Goal: Task Accomplishment & Management: Manage account settings

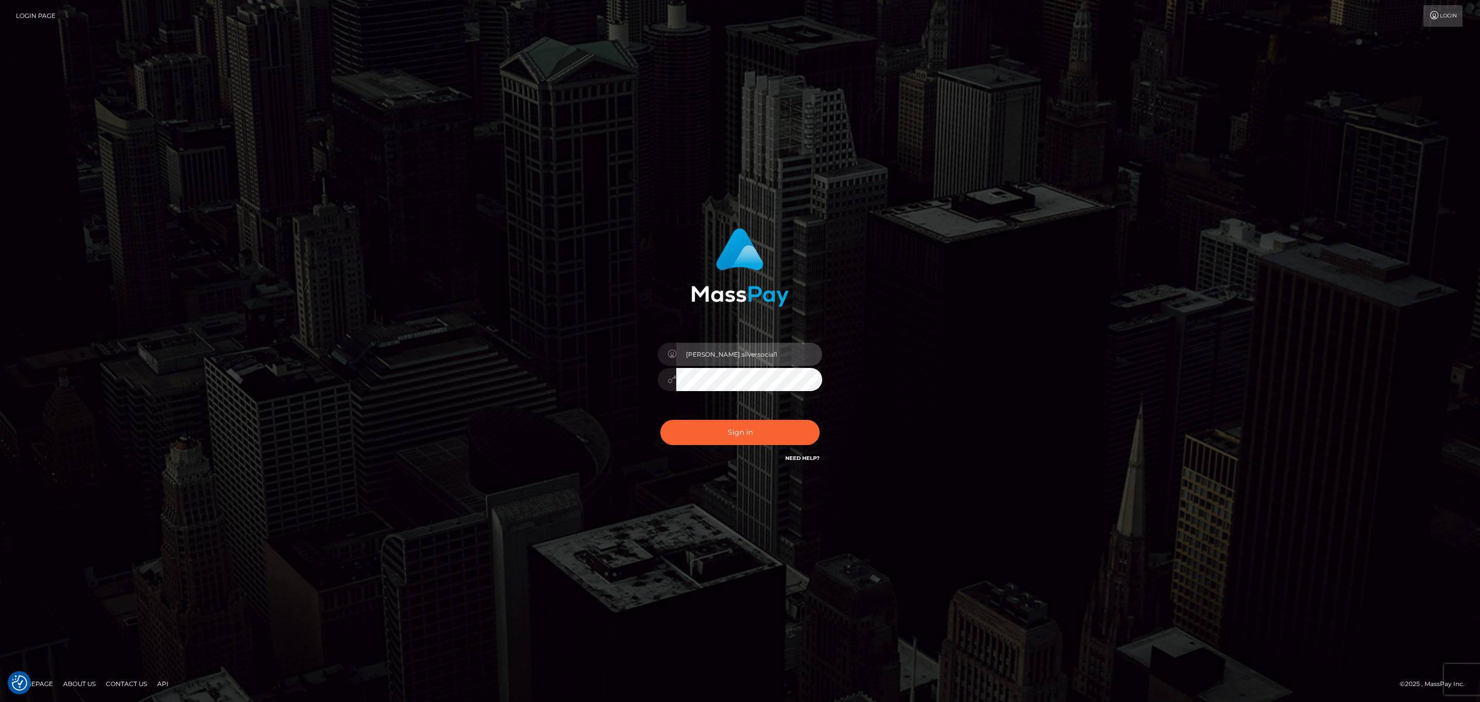
click at [759, 357] on input "Sean.silversocial1" at bounding box center [749, 354] width 146 height 23
type input "sean.ace"
click at [752, 446] on div "Sign in Need Help?" at bounding box center [740, 437] width 180 height 46
click at [755, 437] on button "Sign in" at bounding box center [739, 432] width 159 height 25
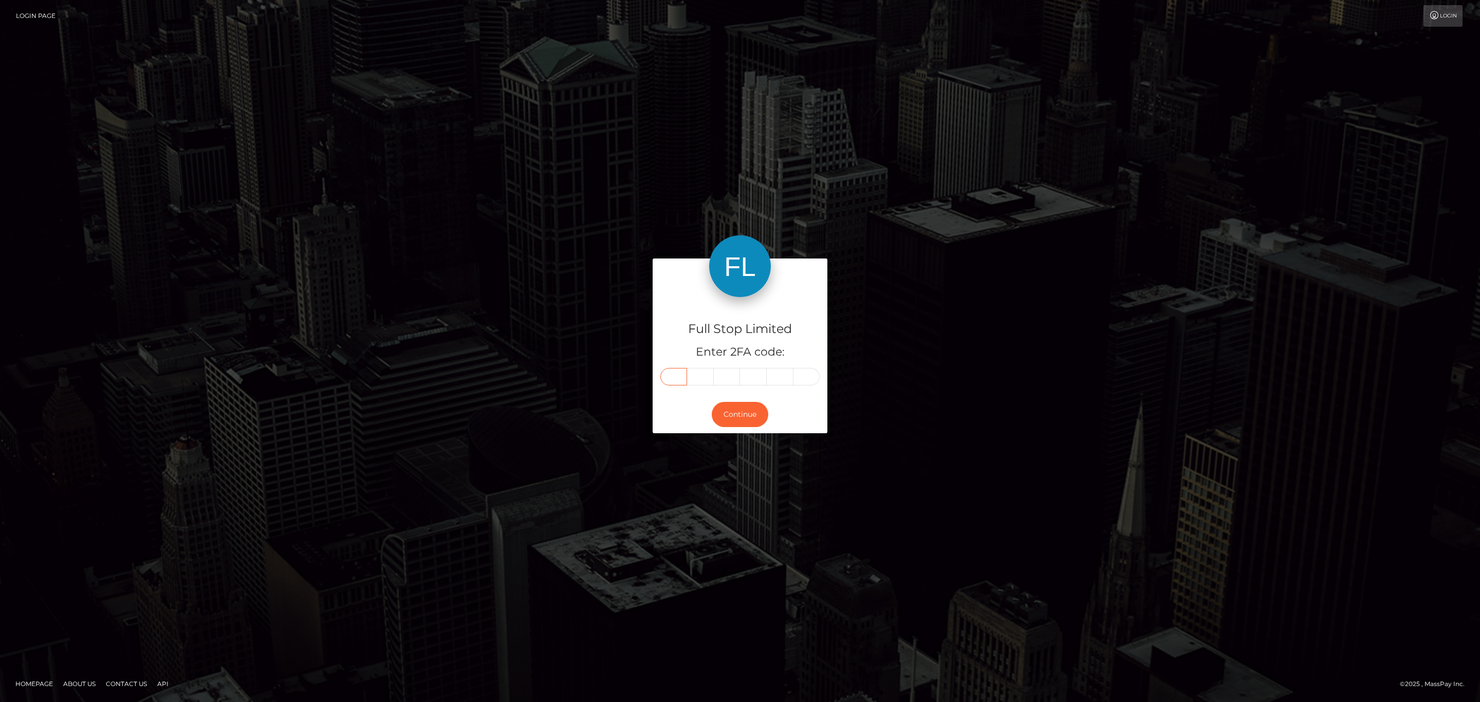
click at [669, 381] on input "text" at bounding box center [673, 376] width 27 height 17
paste input "0"
type input "0"
type input "5"
type input "6"
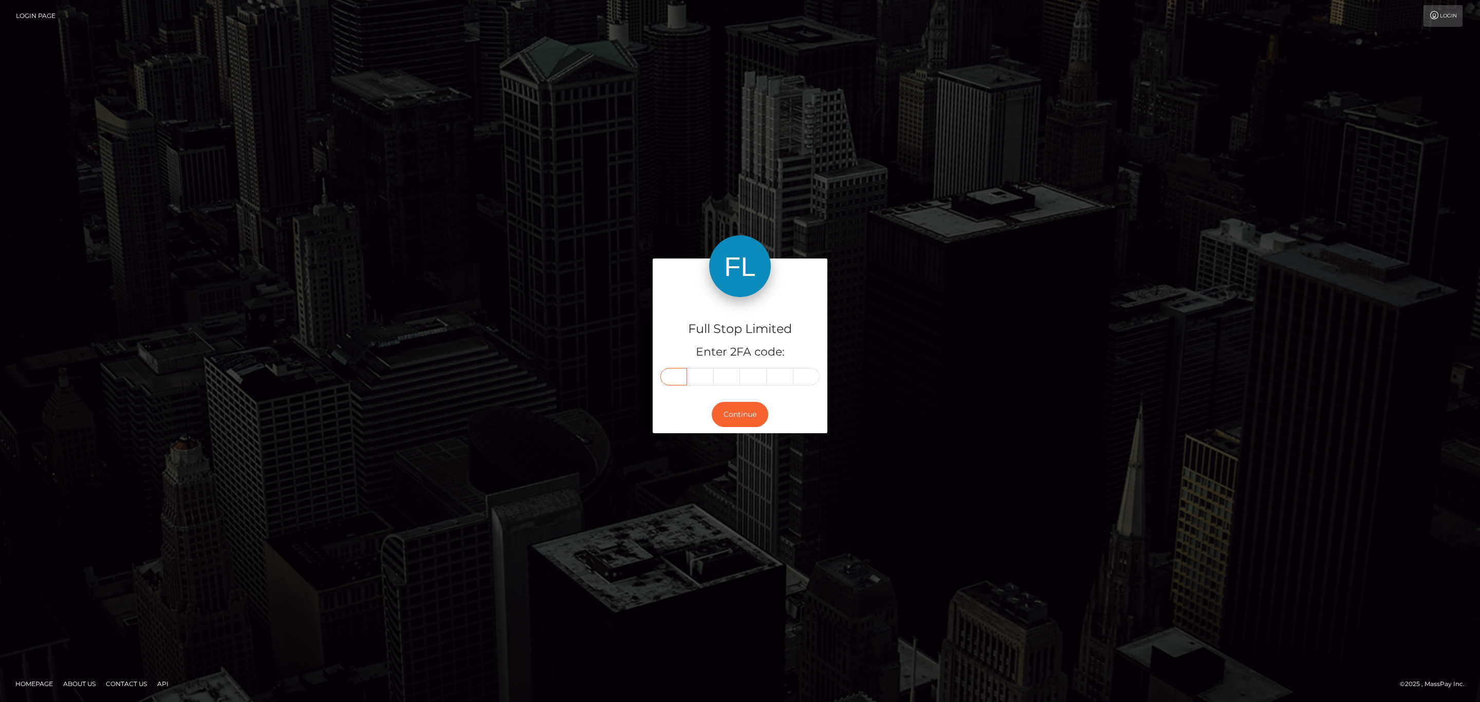
type input "5"
type input "9"
type input "1"
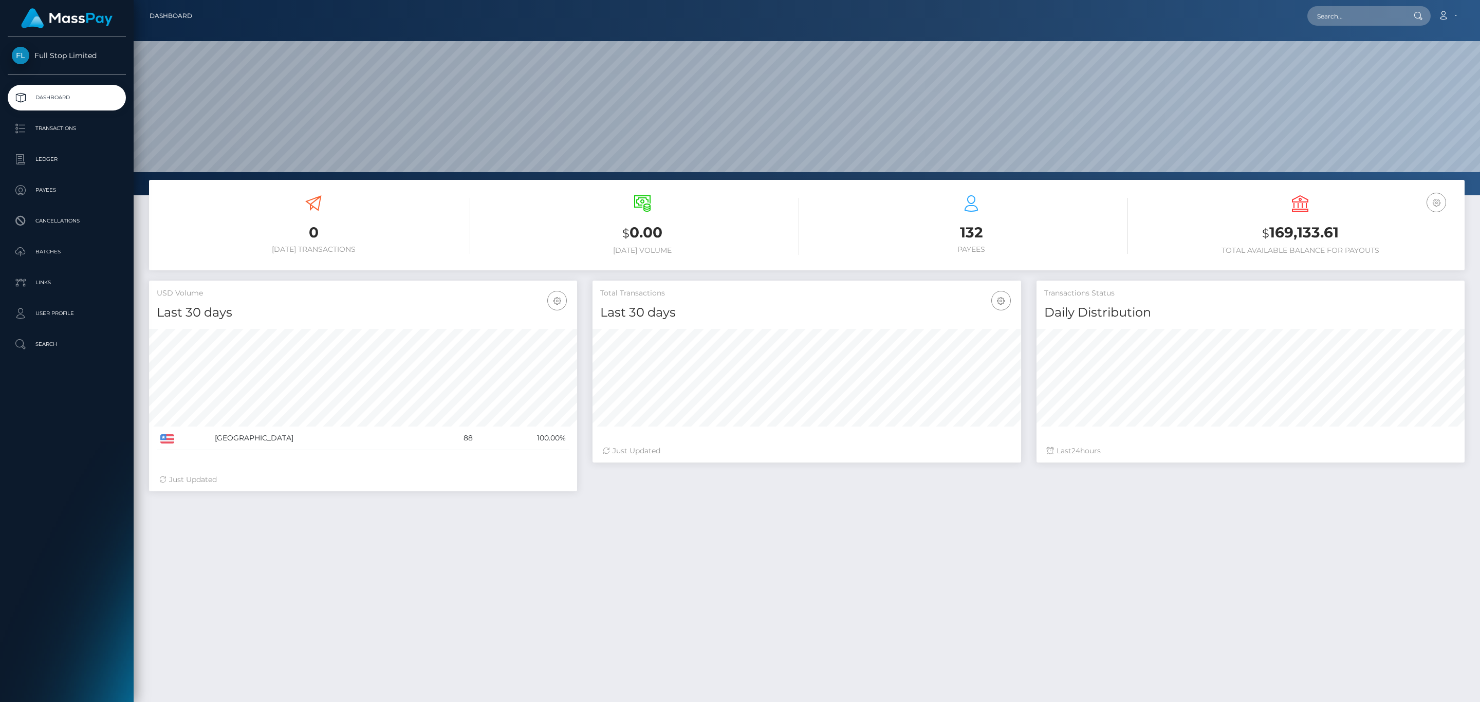
scroll to position [182, 428]
click at [61, 135] on p "Transactions" at bounding box center [67, 128] width 110 height 15
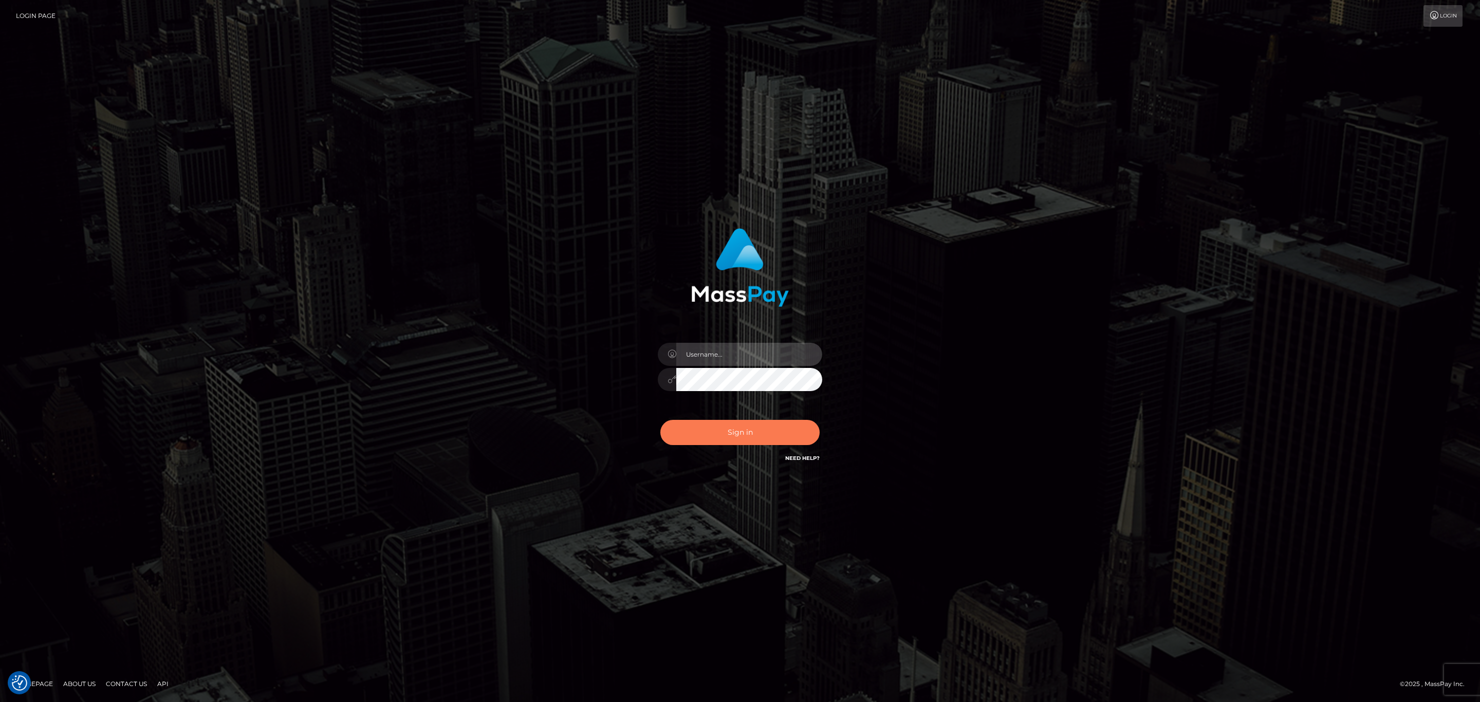
type input "sean.ace"
click at [768, 426] on button "Sign in" at bounding box center [739, 432] width 159 height 25
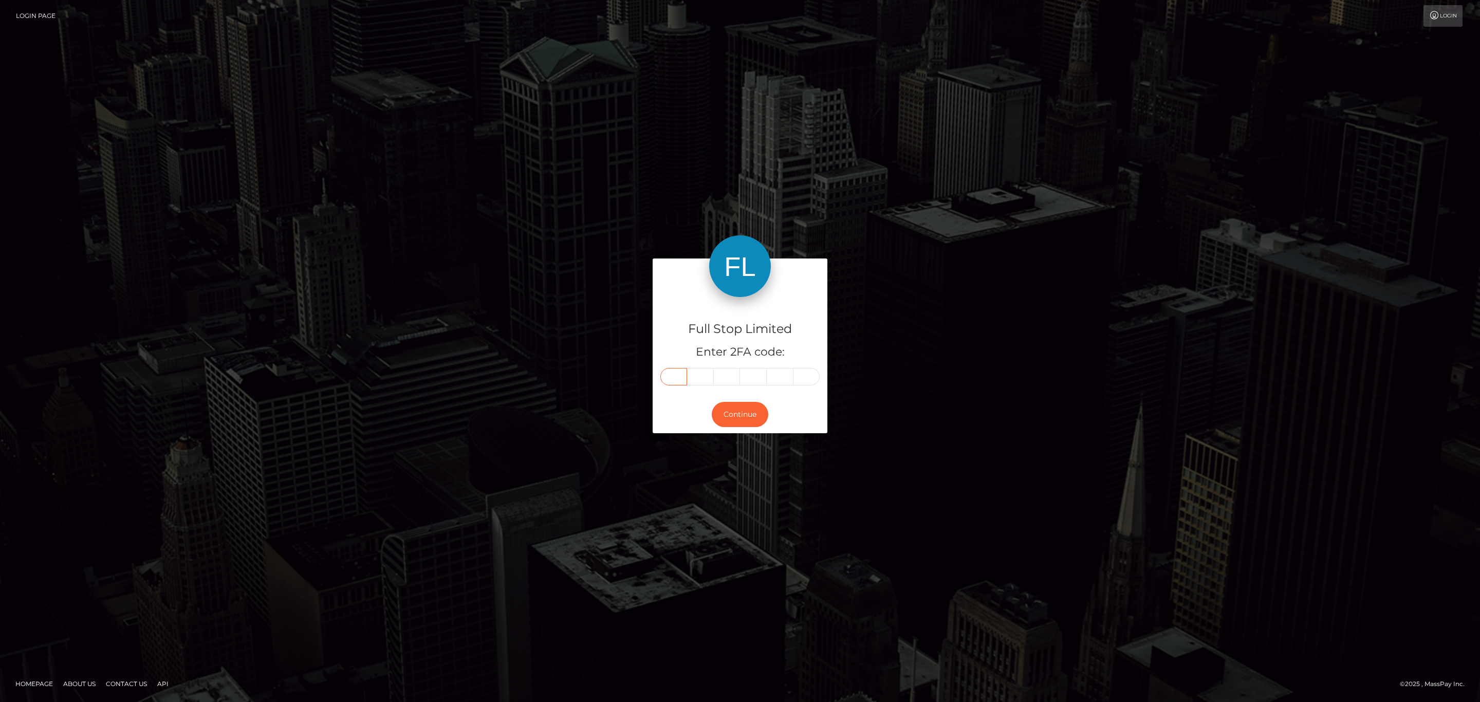
paste input "0"
type input "0"
type input "1"
type input "7"
type input "9"
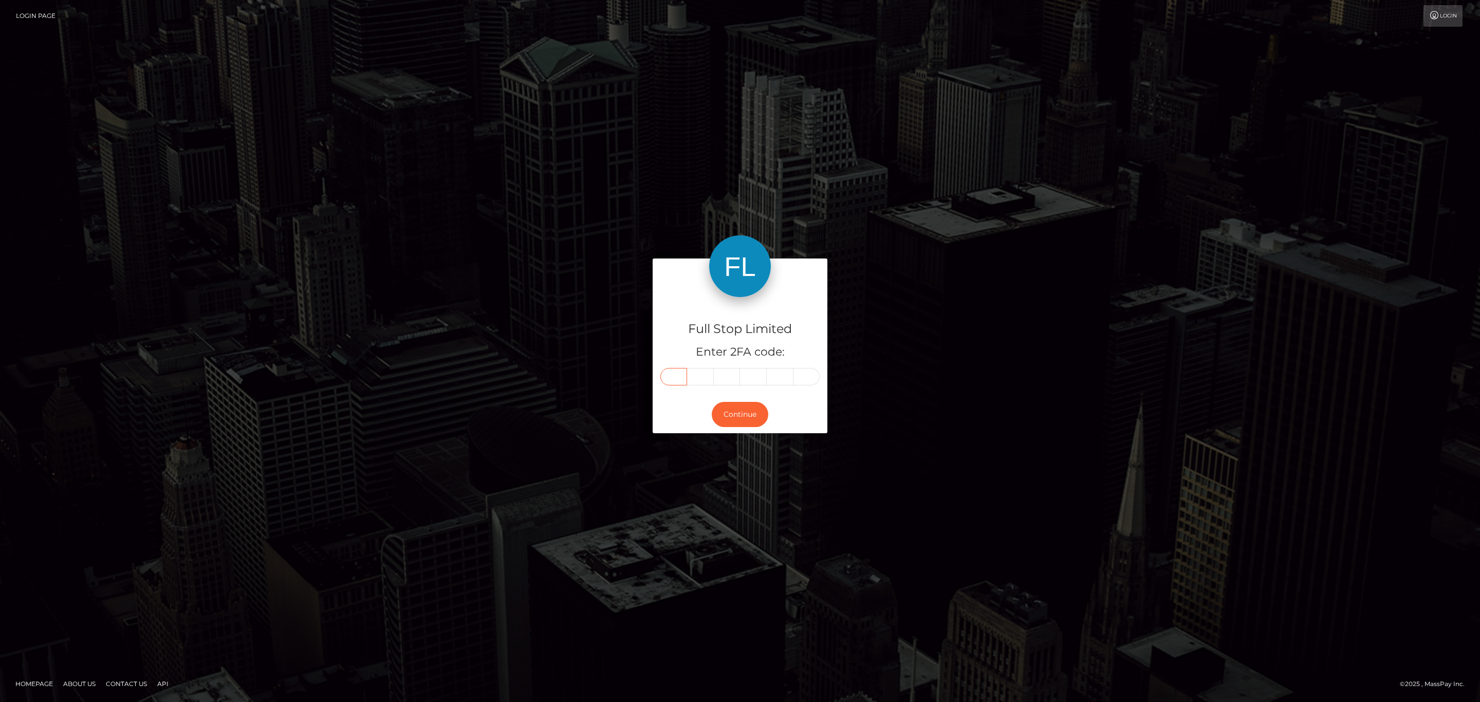
type input "2"
type input "1"
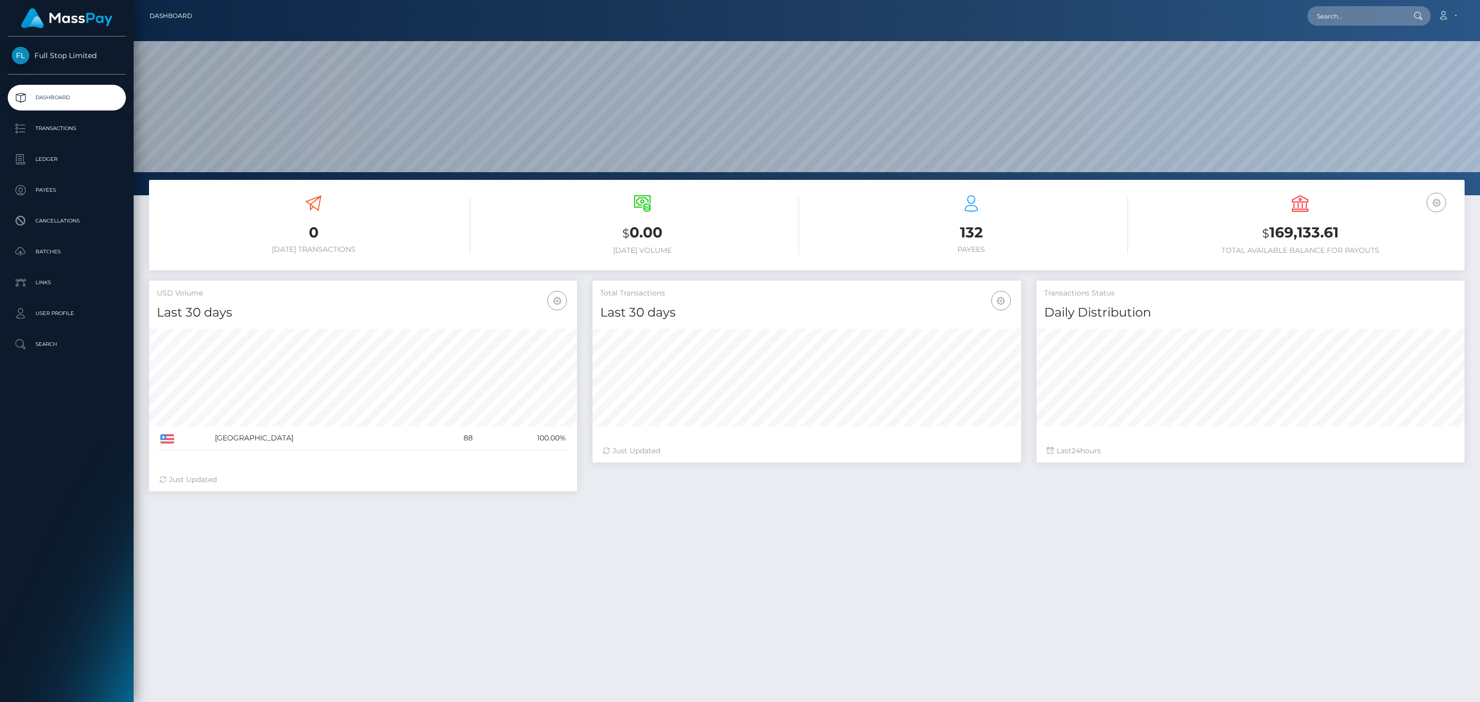
scroll to position [182, 428]
click at [60, 128] on p "Transactions" at bounding box center [67, 128] width 110 height 15
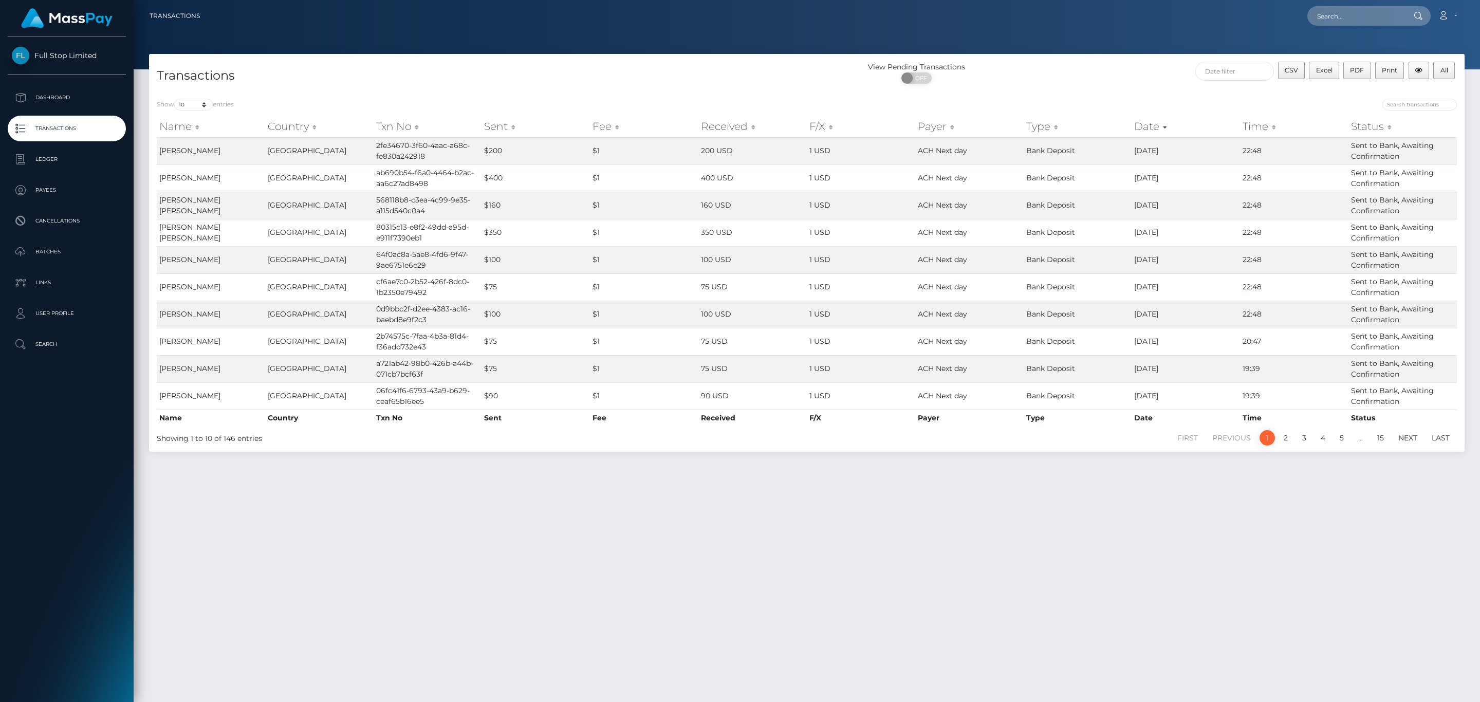
click at [933, 85] on div "ON OFF" at bounding box center [916, 80] width 219 height 16
click at [924, 81] on span "OFF" at bounding box center [920, 77] width 26 height 11
checkbox input "true"
click at [1060, 71] on div "View Pending Transactions ON OFF" at bounding box center [971, 75] width 329 height 27
click at [1214, 71] on input "text" at bounding box center [1235, 71] width 79 height 19
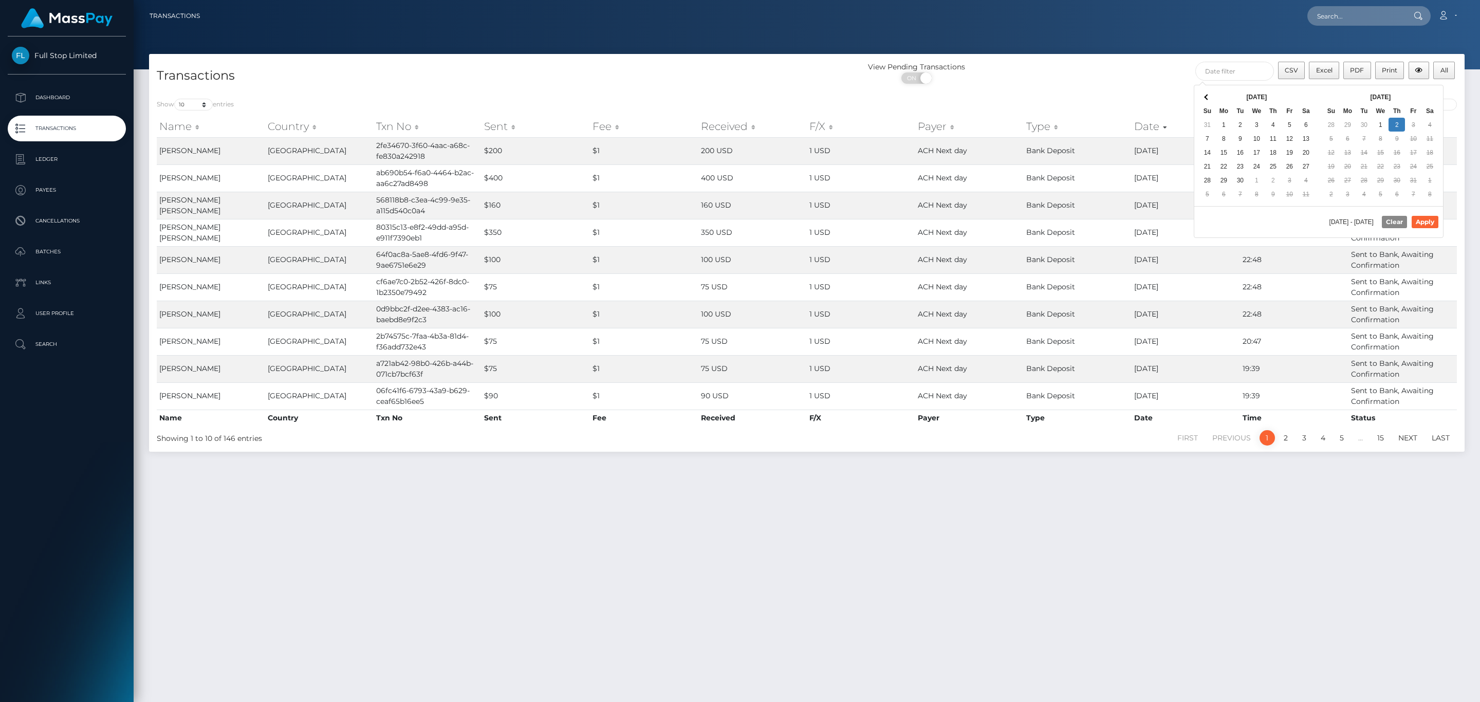
click at [1419, 88] on div "Oct 2025 Su Mo Tu We Th Fr Sa 28 29 30 1 2 3 4 5 6 7 8 9 10 11 12 13 14 15 16 1…" at bounding box center [1381, 145] width 124 height 121
click at [1428, 228] on button "Apply" at bounding box center [1425, 222] width 27 height 12
type input "09/01/2025 - 10/02/2025"
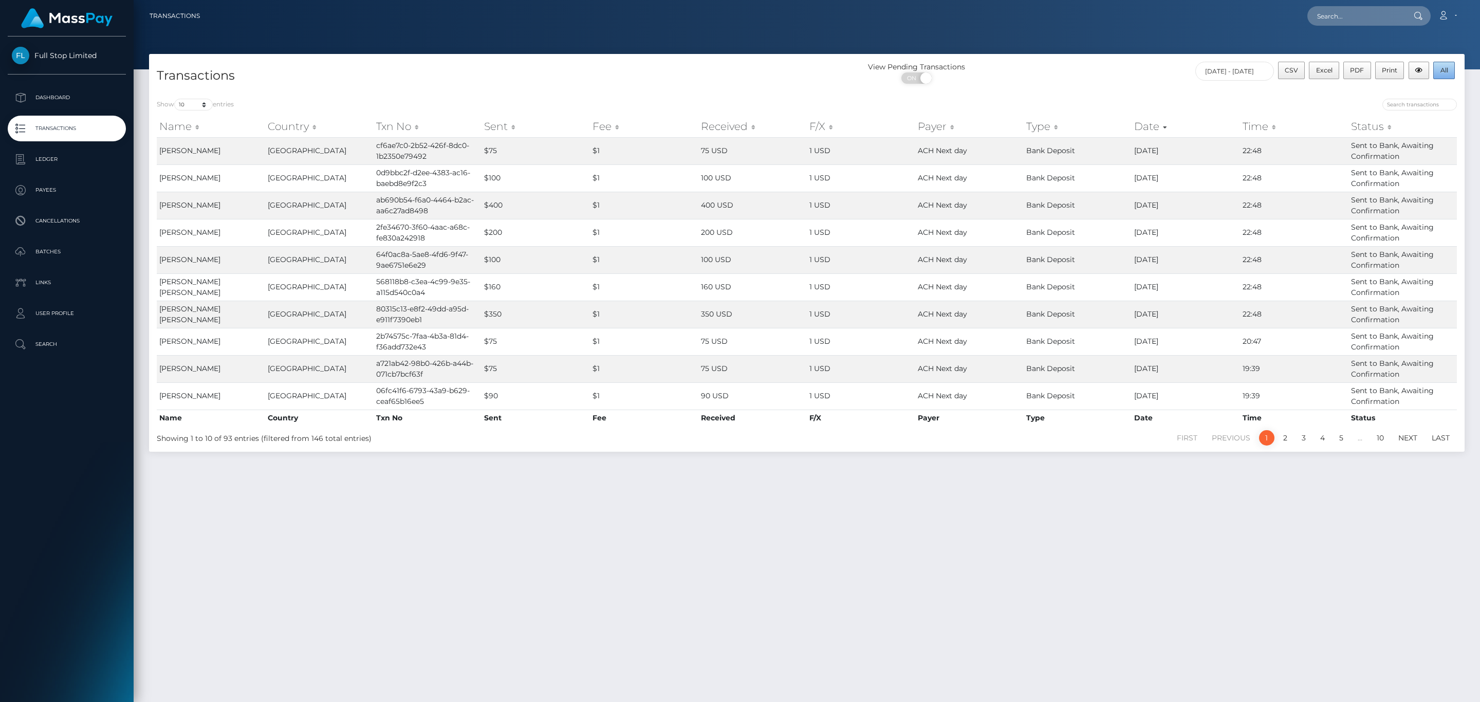
click at [1442, 71] on span "All" at bounding box center [1445, 70] width 8 height 8
